Goal: Information Seeking & Learning: Check status

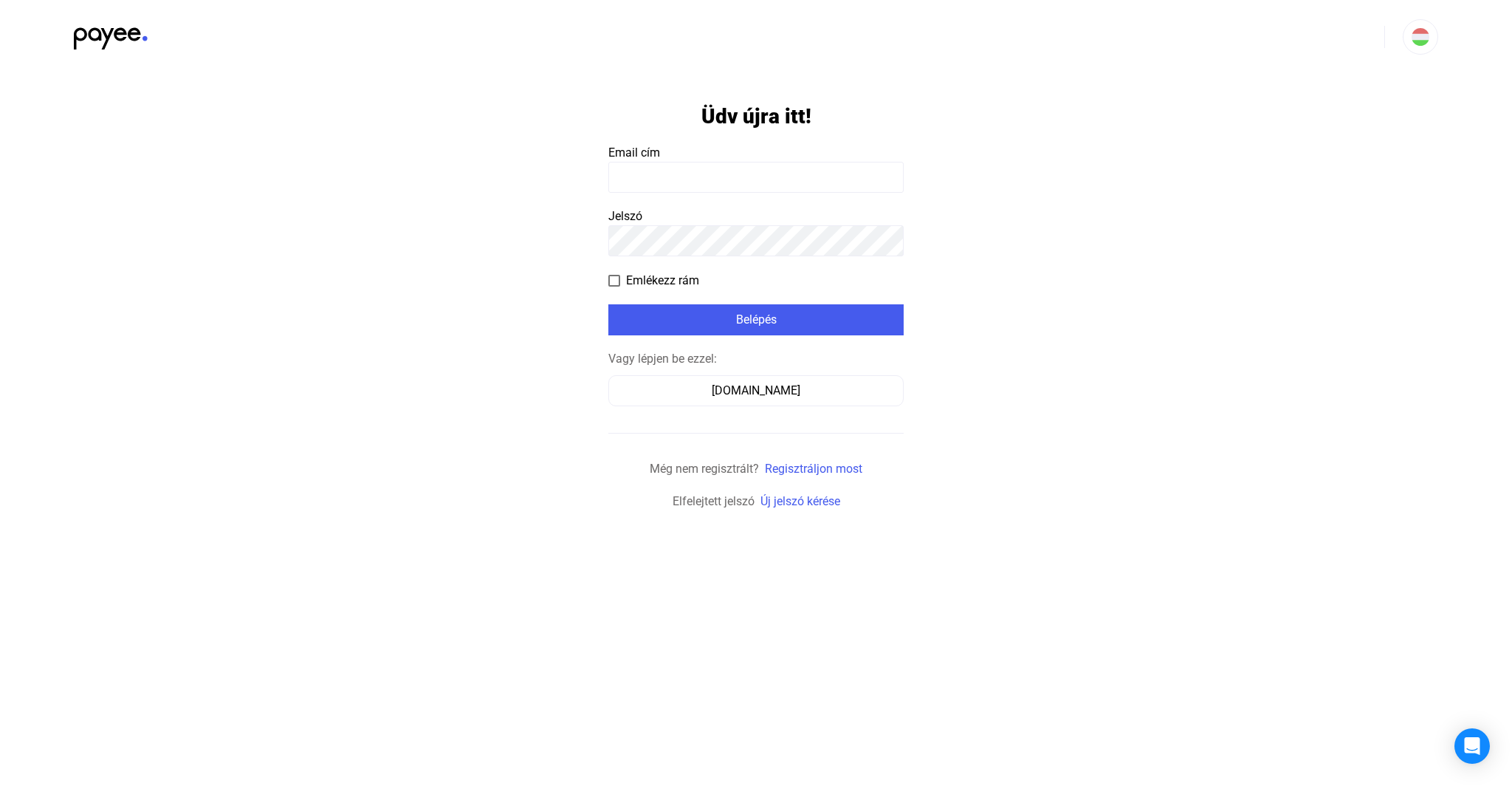
type input "**********"
click at [746, 322] on div "Belépés" at bounding box center [756, 320] width 287 height 18
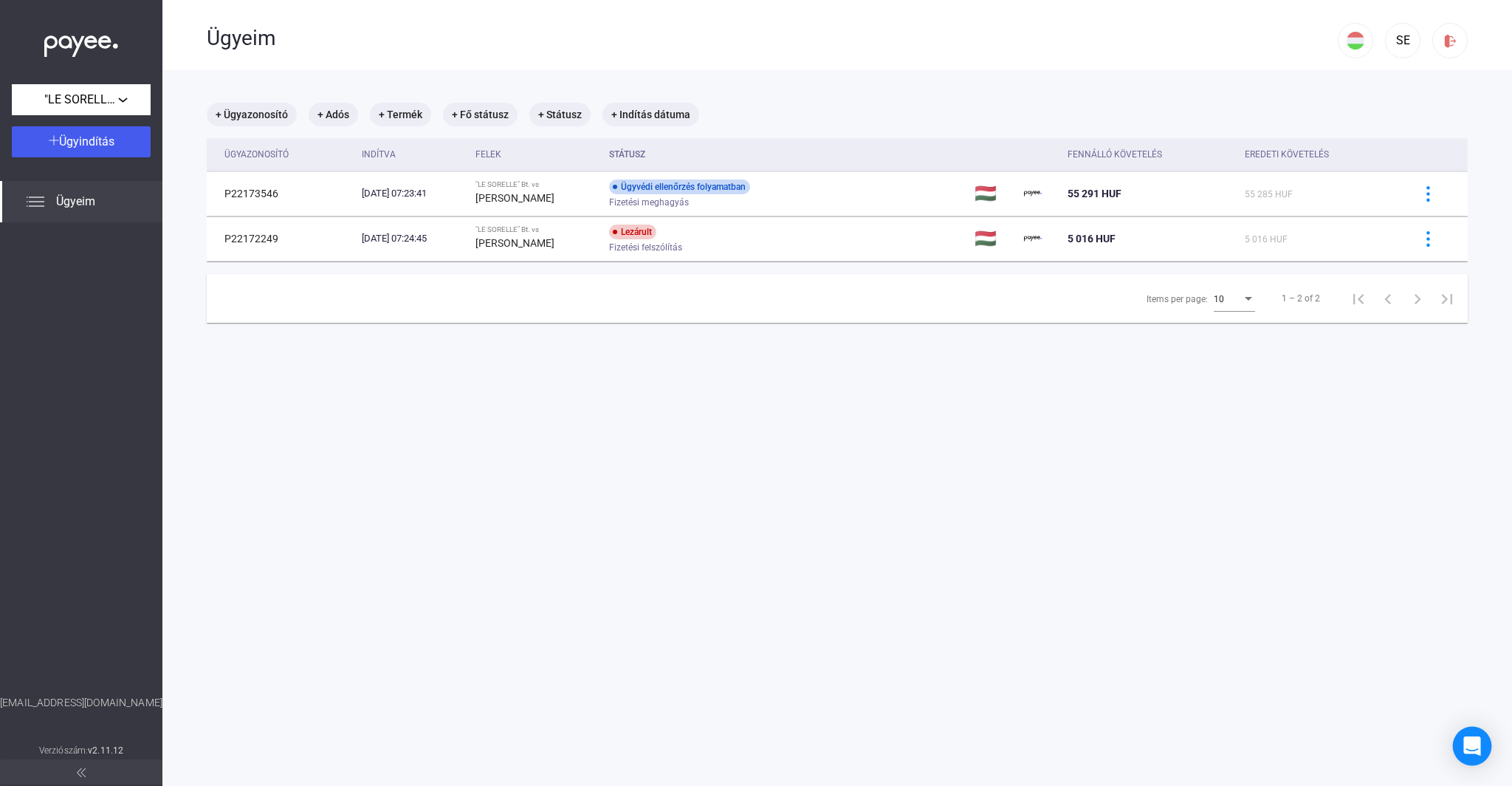
click at [1473, 743] on icon "Open Intercom Messenger" at bounding box center [1471, 746] width 17 height 19
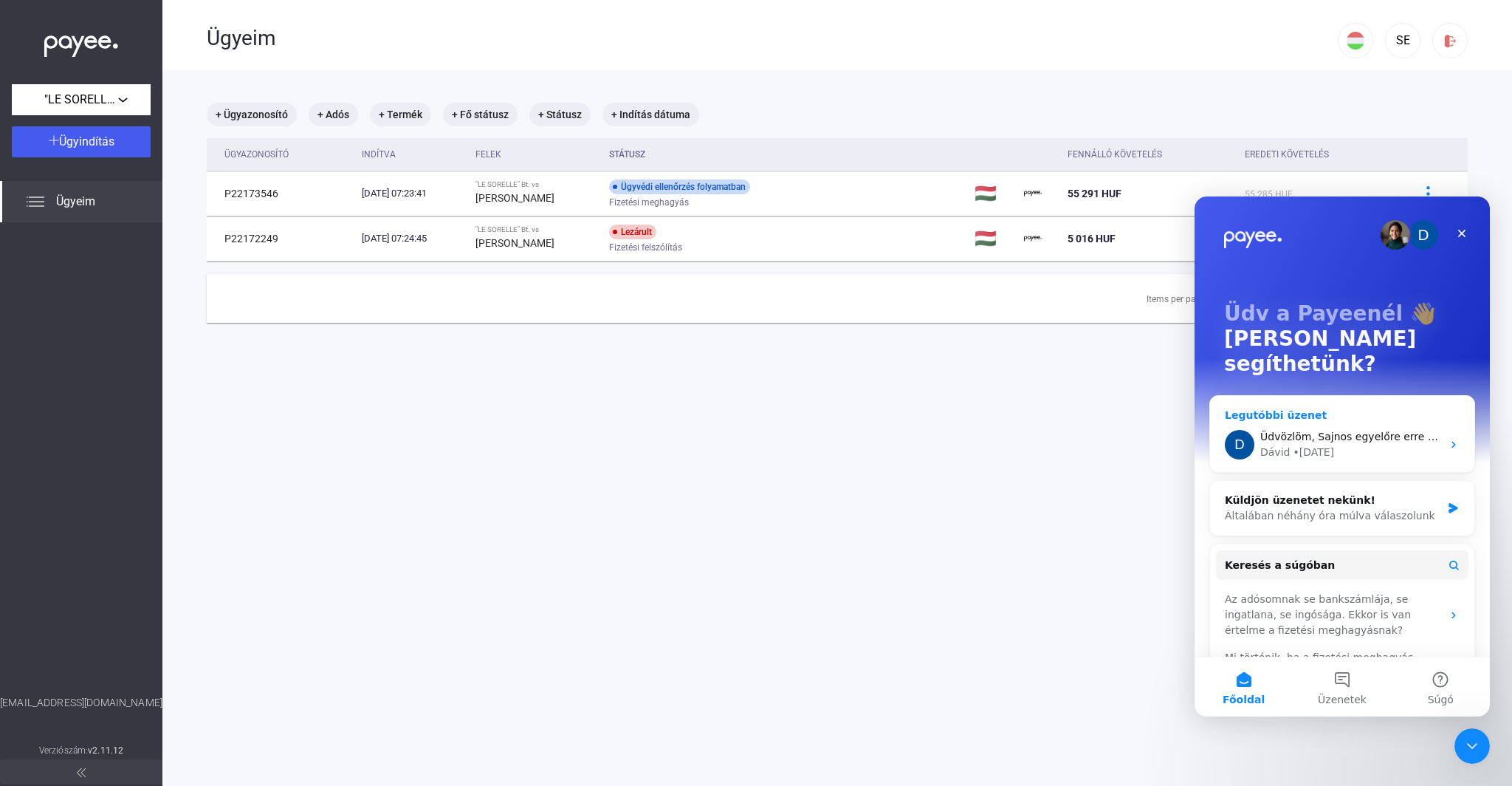
click at [1452, 439] on icon "Intercom messenger" at bounding box center [1453, 445] width 12 height 12
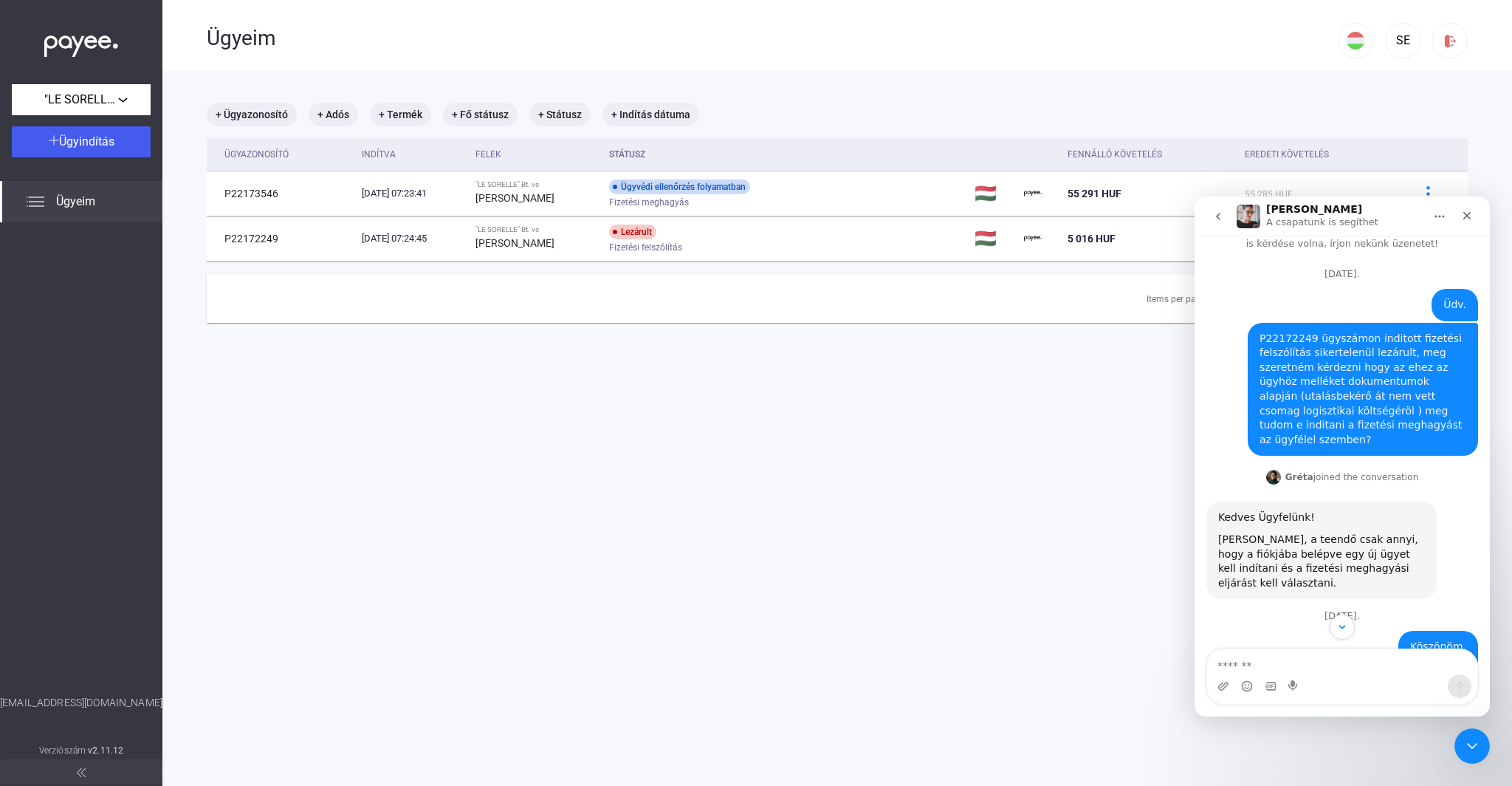
scroll to position [42, 0]
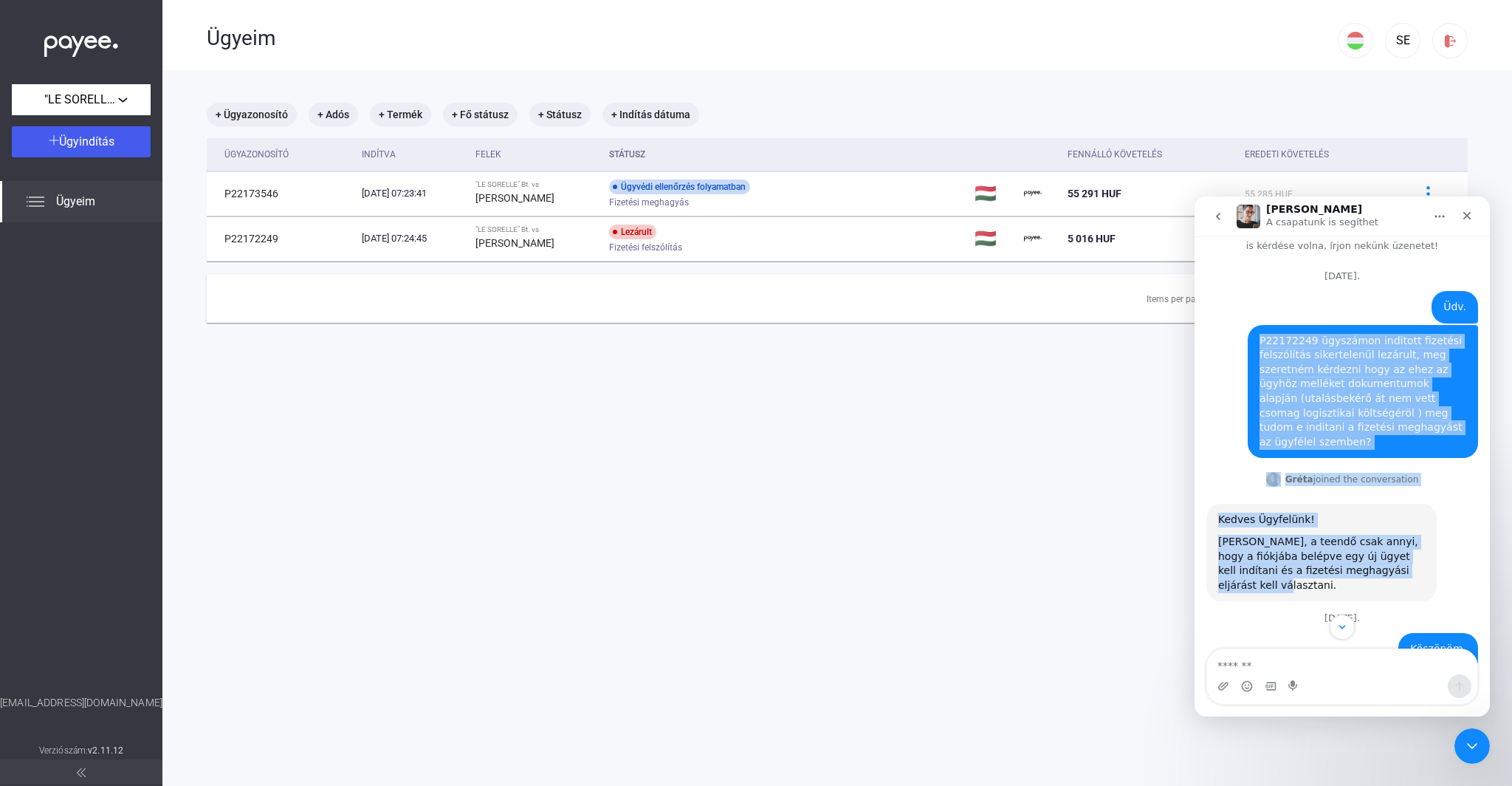
drag, startPoint x: 1440, startPoint y: 587, endPoint x: 1249, endPoint y: 341, distance: 311.4
click at [1249, 341] on div "Üdv. Szabolcs • [DATE] P22172249 ügyszámon inditott fizetési felszólítás sikert…" at bounding box center [1342, 639] width 272 height 697
copy div "P22172249 ügyszámon inditott fizetési felszólítás sikertelenül lezárult, meg sz…"
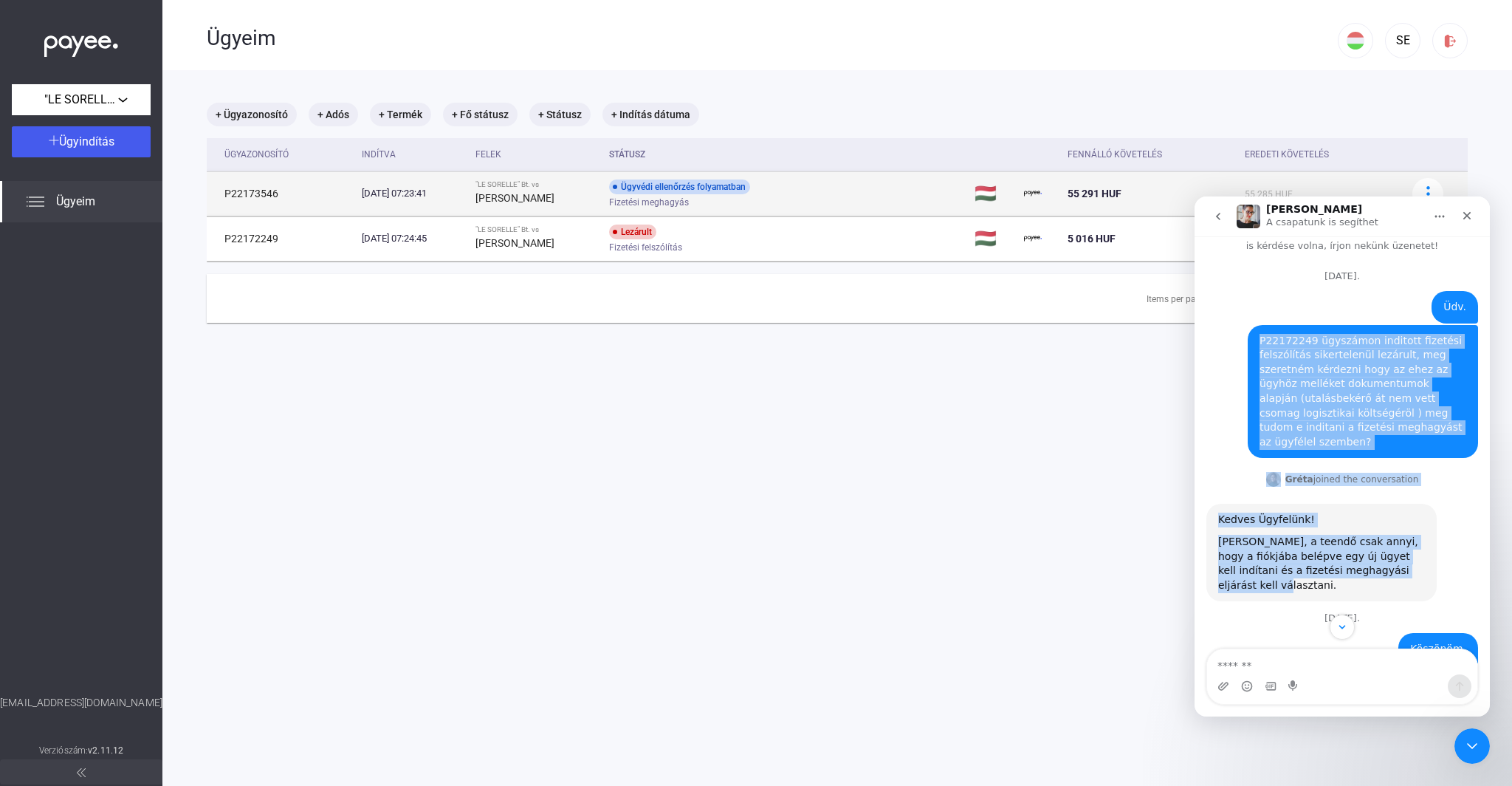
scroll to position [3, 0]
